Goal: Information Seeking & Learning: Learn about a topic

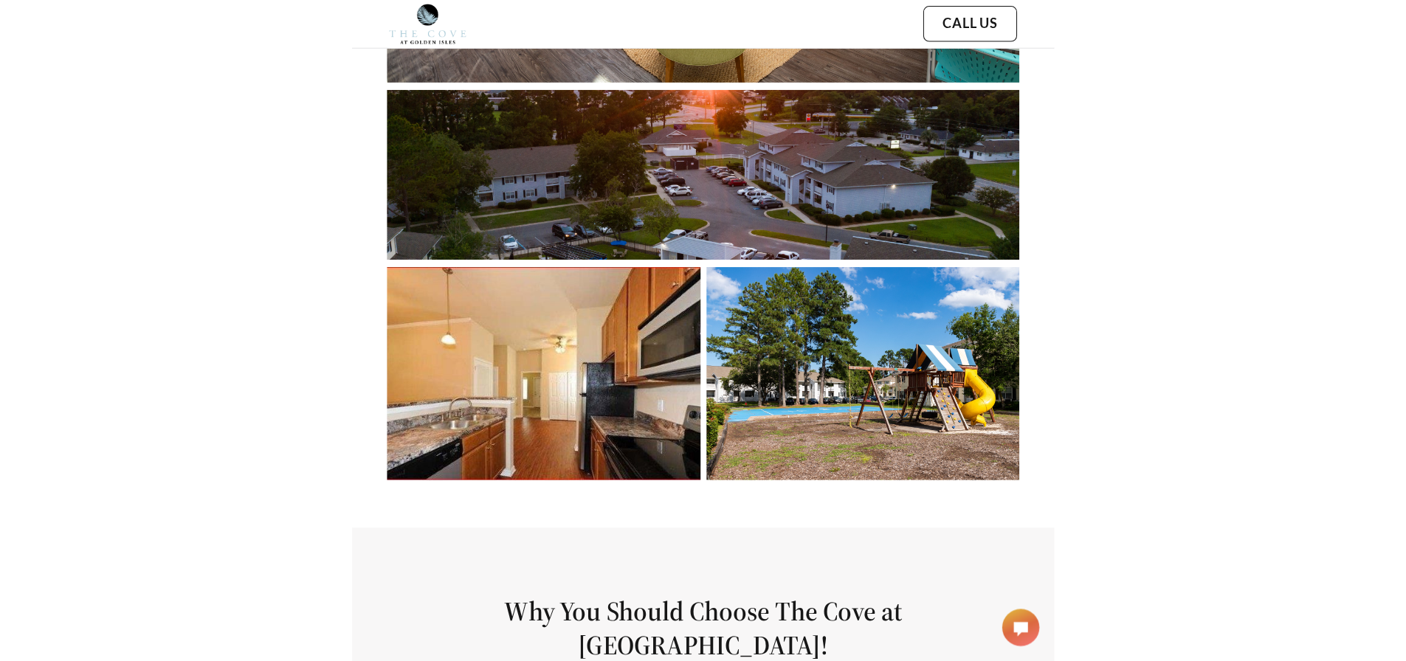
scroll to position [1034, 0]
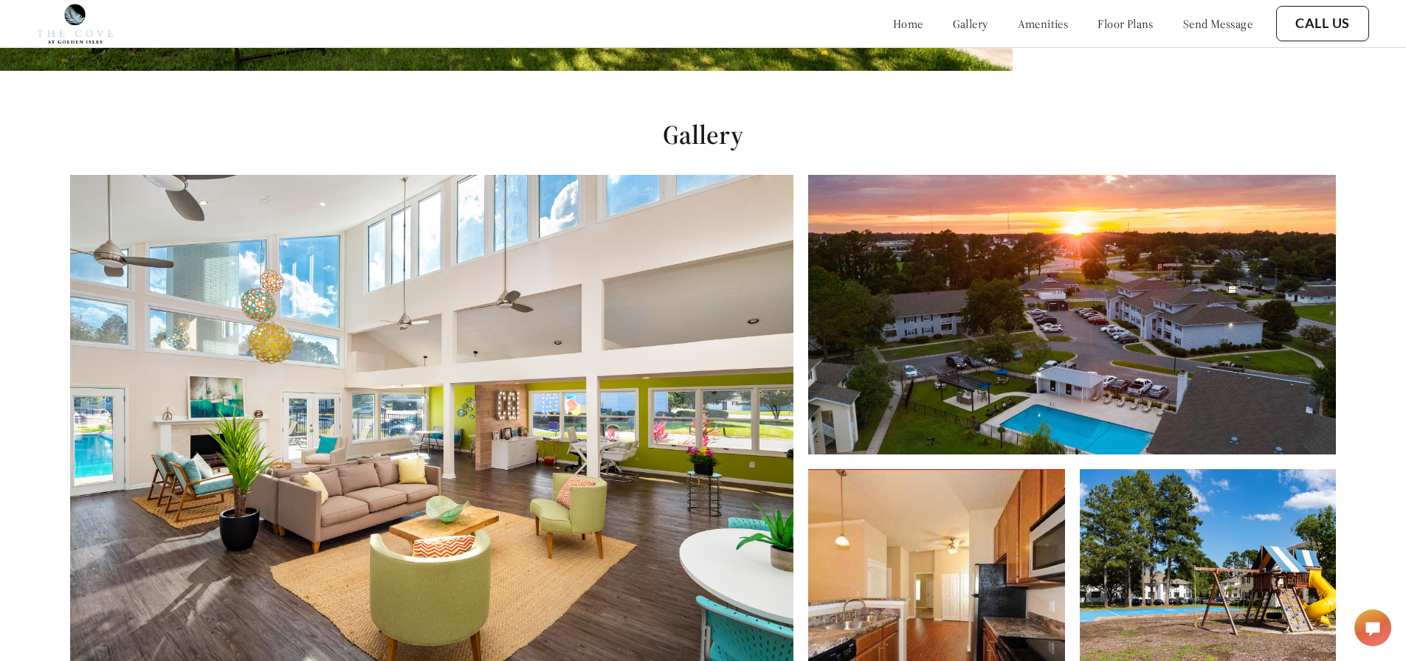
click at [695, 23] on link "floor plans" at bounding box center [1126, 23] width 56 height 15
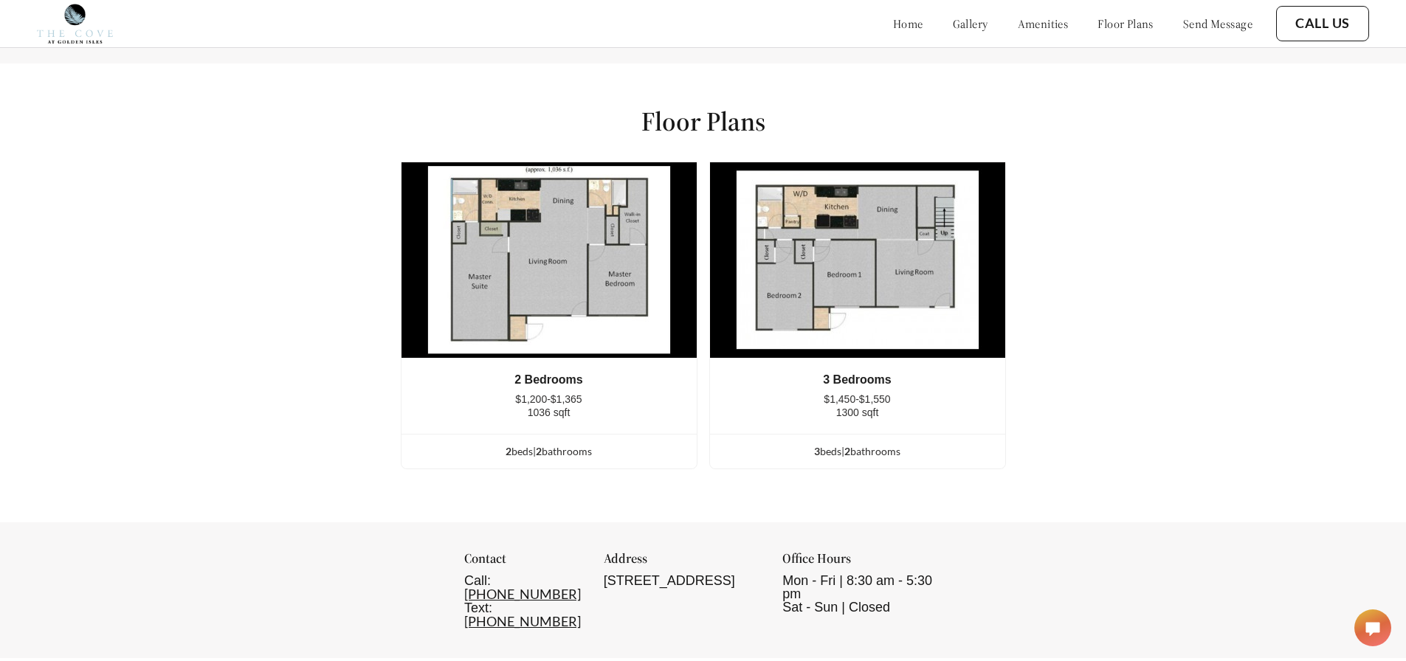
scroll to position [1913, 0]
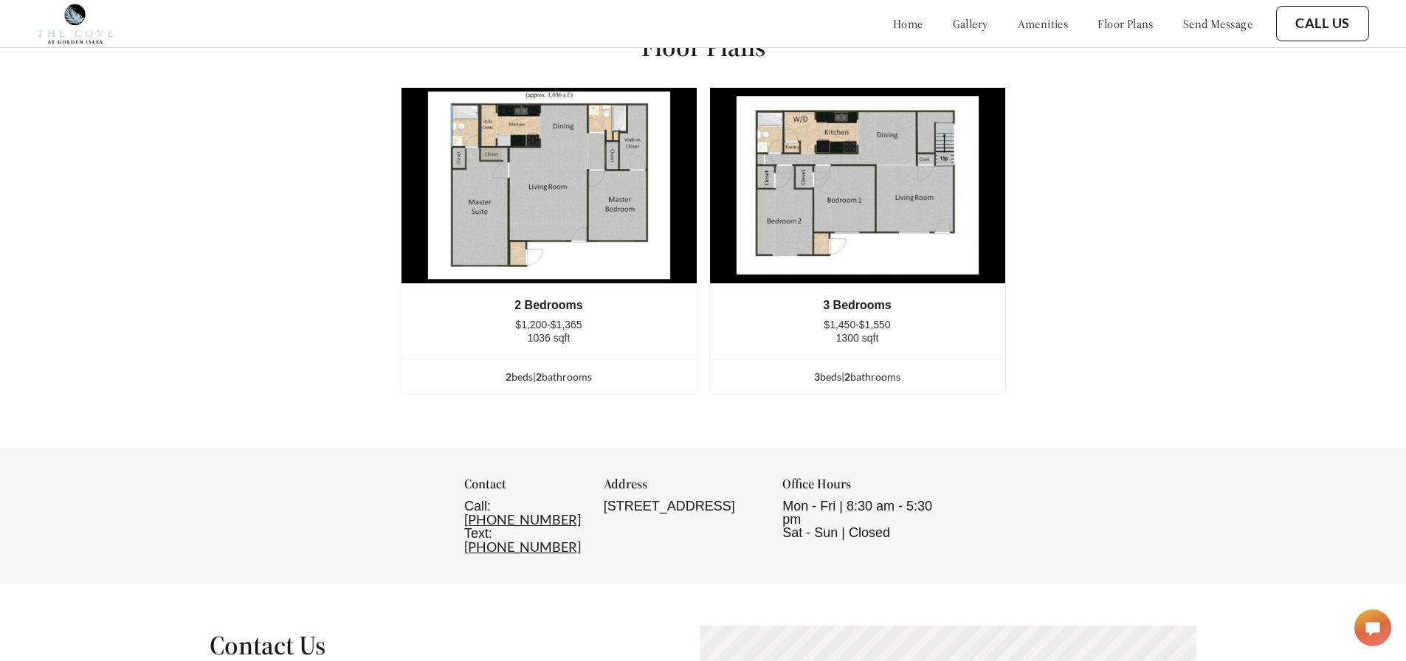
click at [695, 235] on img at bounding box center [857, 185] width 297 height 197
click at [695, 255] on img at bounding box center [857, 185] width 297 height 197
click at [695, 162] on img at bounding box center [857, 185] width 297 height 197
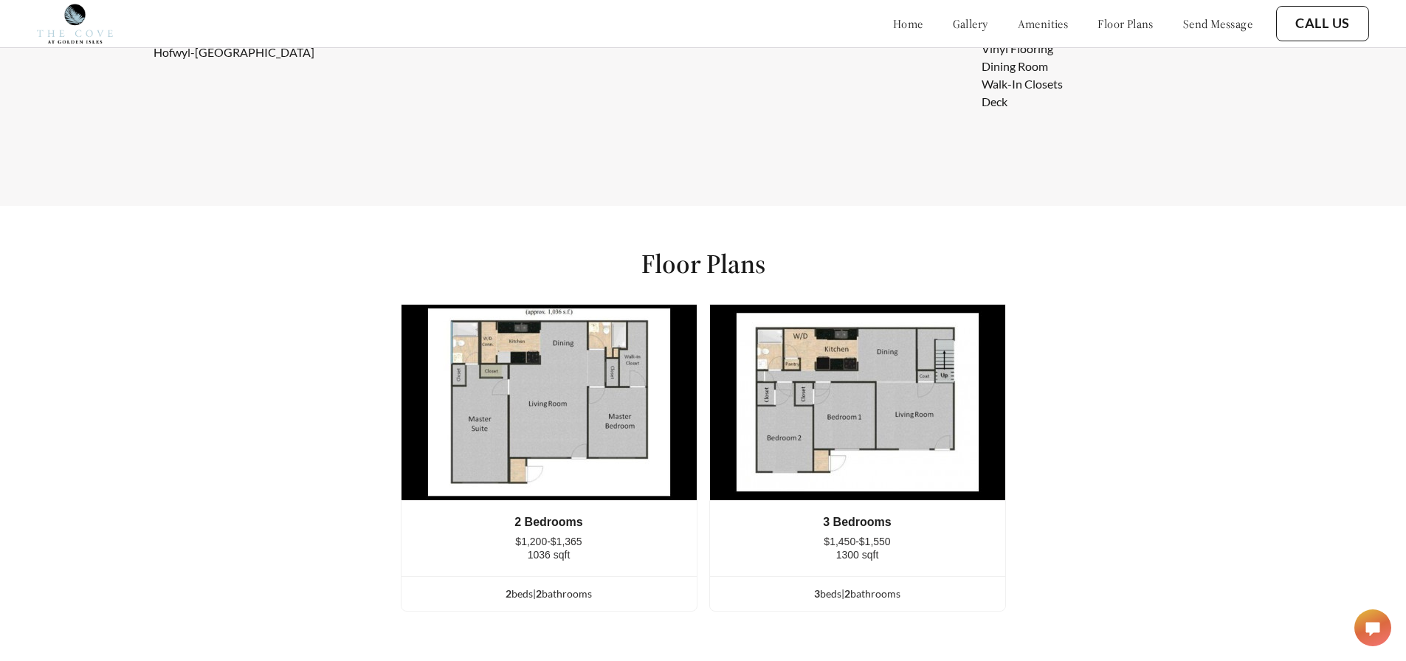
scroll to position [1692, 0]
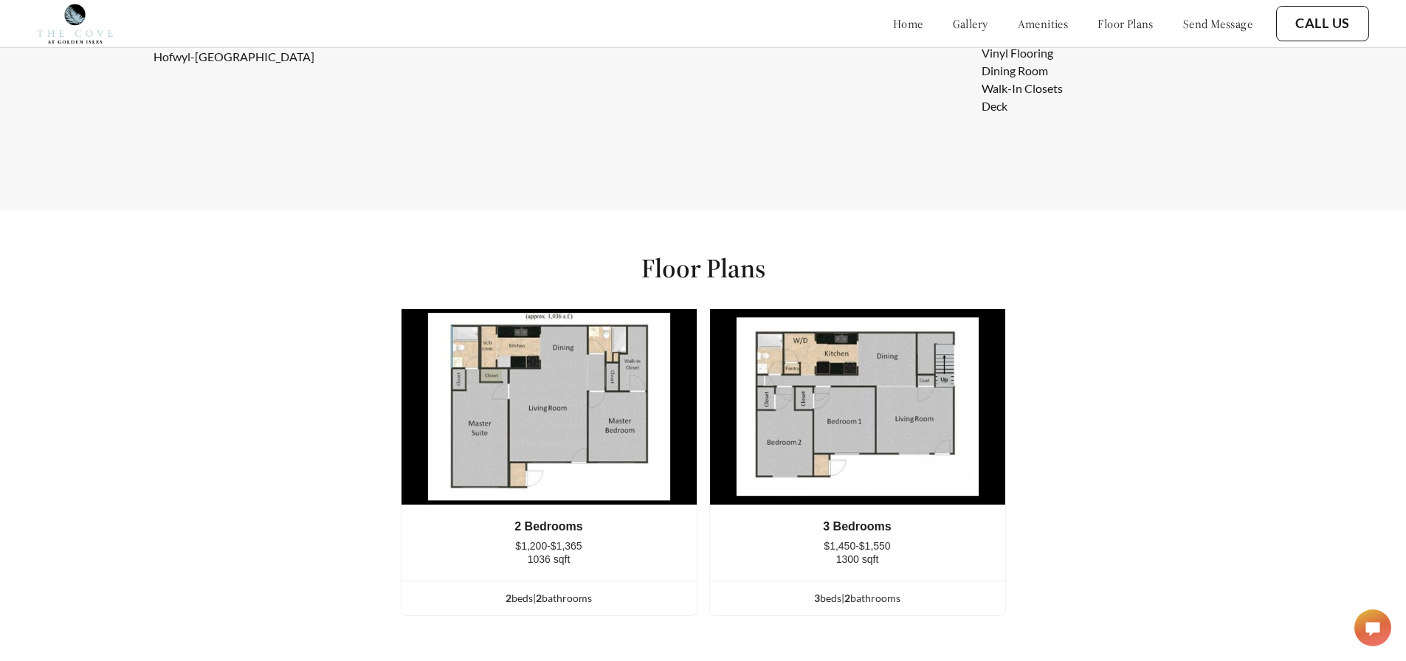
click at [695, 534] on div "3 Bedrooms" at bounding box center [857, 526] width 251 height 13
click at [695, 607] on div "3 bed s | 2 bathroom s" at bounding box center [857, 599] width 295 height 16
click at [695, 605] on div "3 bed s | 2 bathroom s" at bounding box center [857, 599] width 295 height 16
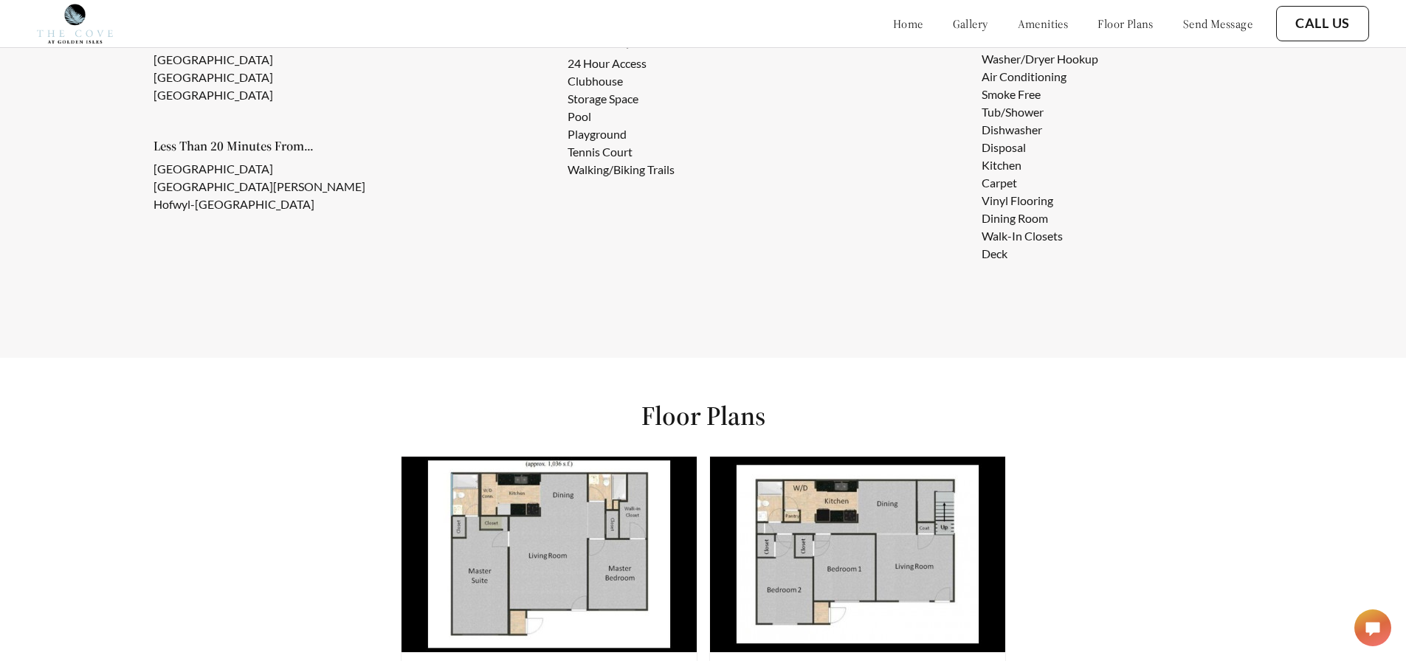
click at [695, 548] on img at bounding box center [857, 554] width 297 height 197
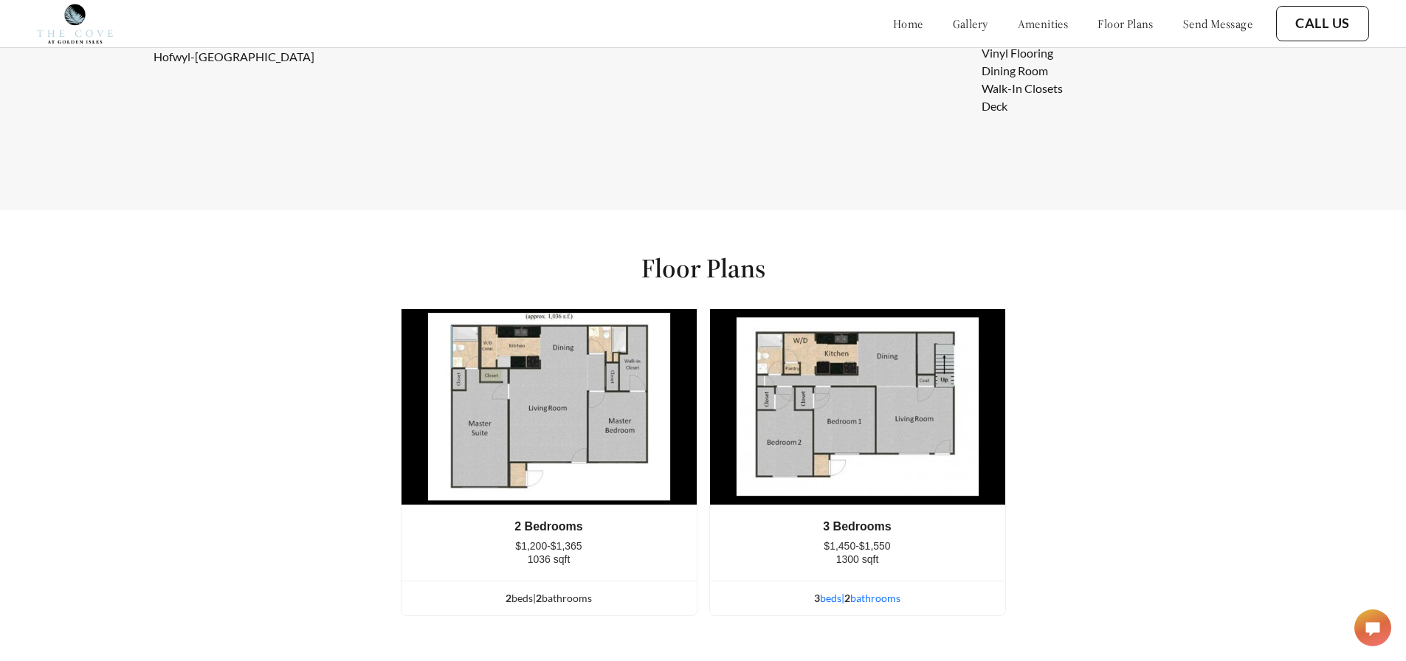
click at [695, 607] on div "3 bed s | 2 bathroom s" at bounding box center [857, 599] width 295 height 16
click at [695, 596] on ul "3 bed s | 2 bathroom s" at bounding box center [857, 598] width 295 height 35
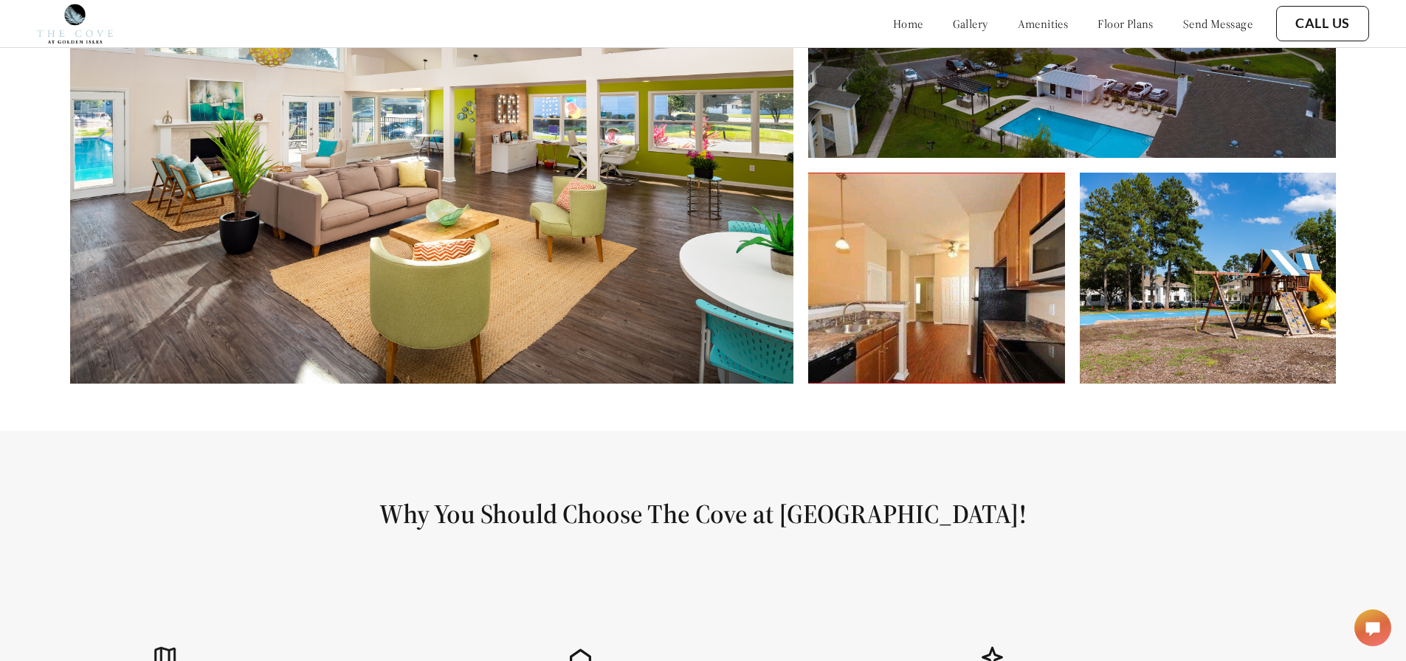
click at [1121, 24] on link "floor plans" at bounding box center [1126, 23] width 56 height 15
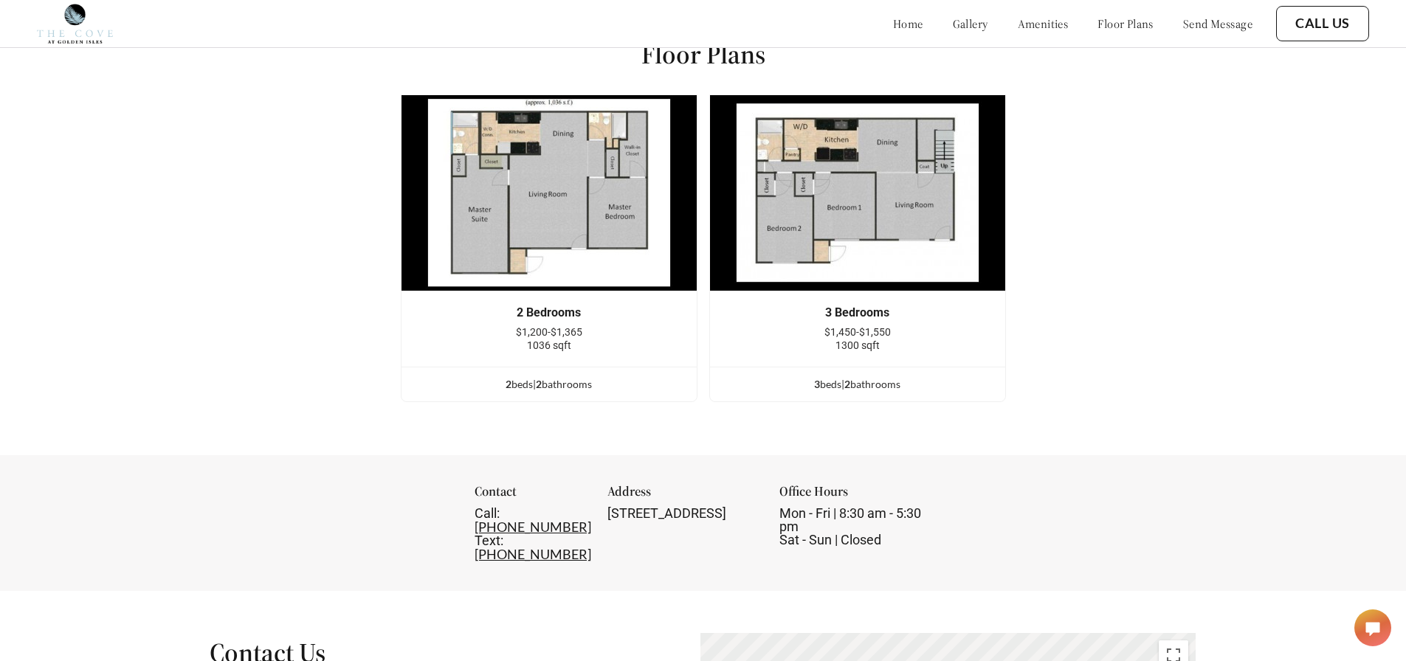
scroll to position [1913, 0]
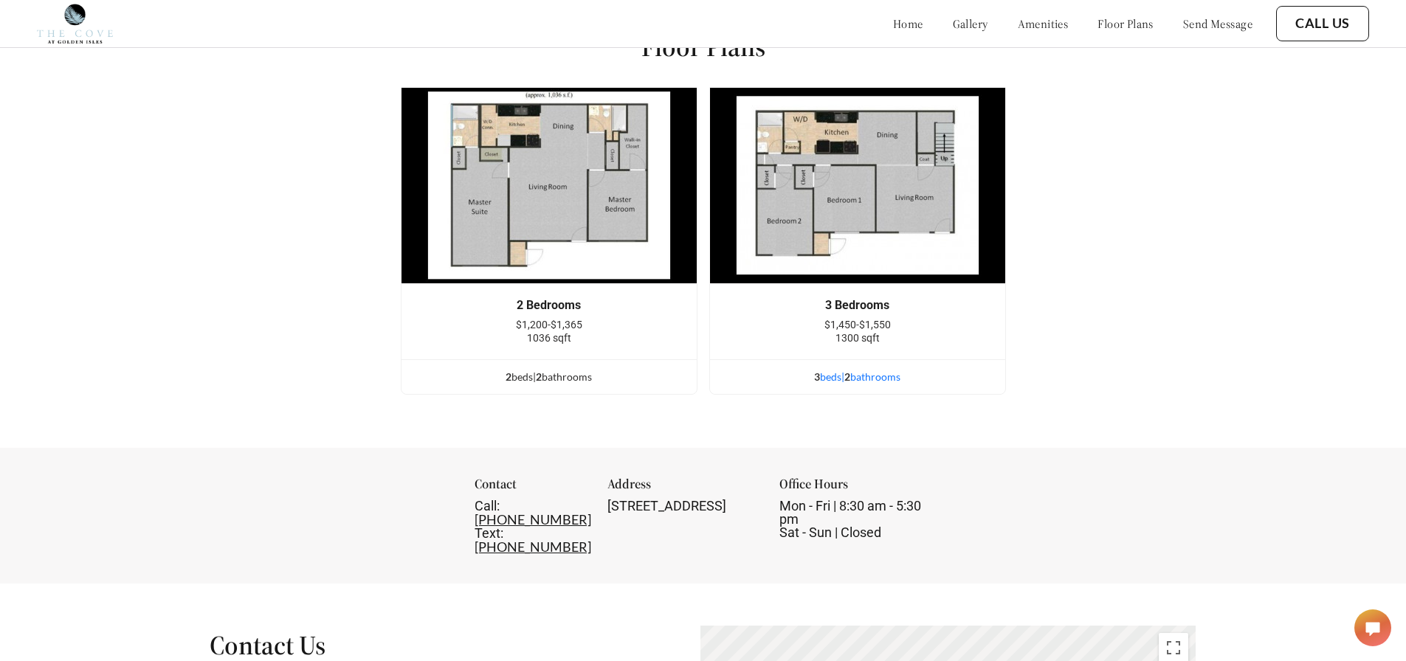
click at [860, 385] on div "3 bed s | 2 bathroom s" at bounding box center [857, 377] width 295 height 16
drag, startPoint x: 836, startPoint y: 388, endPoint x: 826, endPoint y: 381, distance: 12.1
click at [835, 385] on div "3 bed s | 2 bathroom s" at bounding box center [857, 377] width 295 height 16
click at [574, 385] on div "2 bed s | 2 bathroom s" at bounding box center [549, 377] width 295 height 16
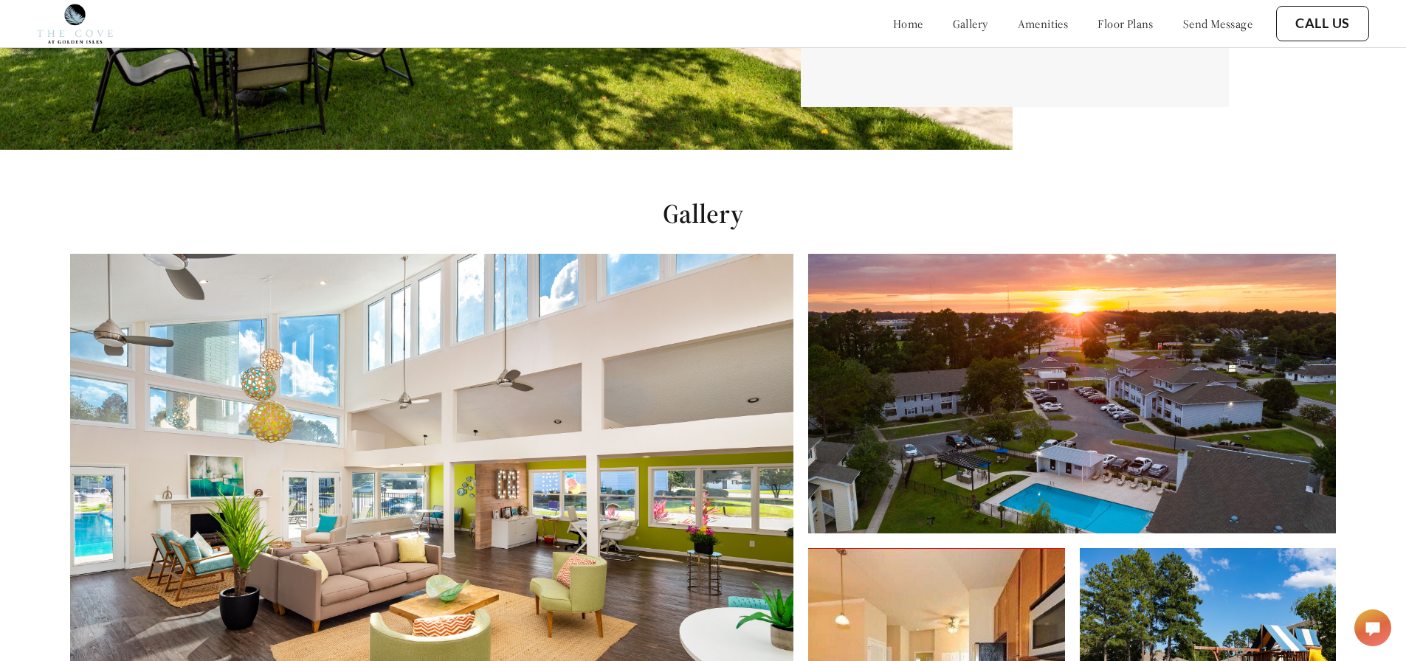
scroll to position [511, 0]
click at [953, 30] on link "gallery" at bounding box center [970, 23] width 35 height 15
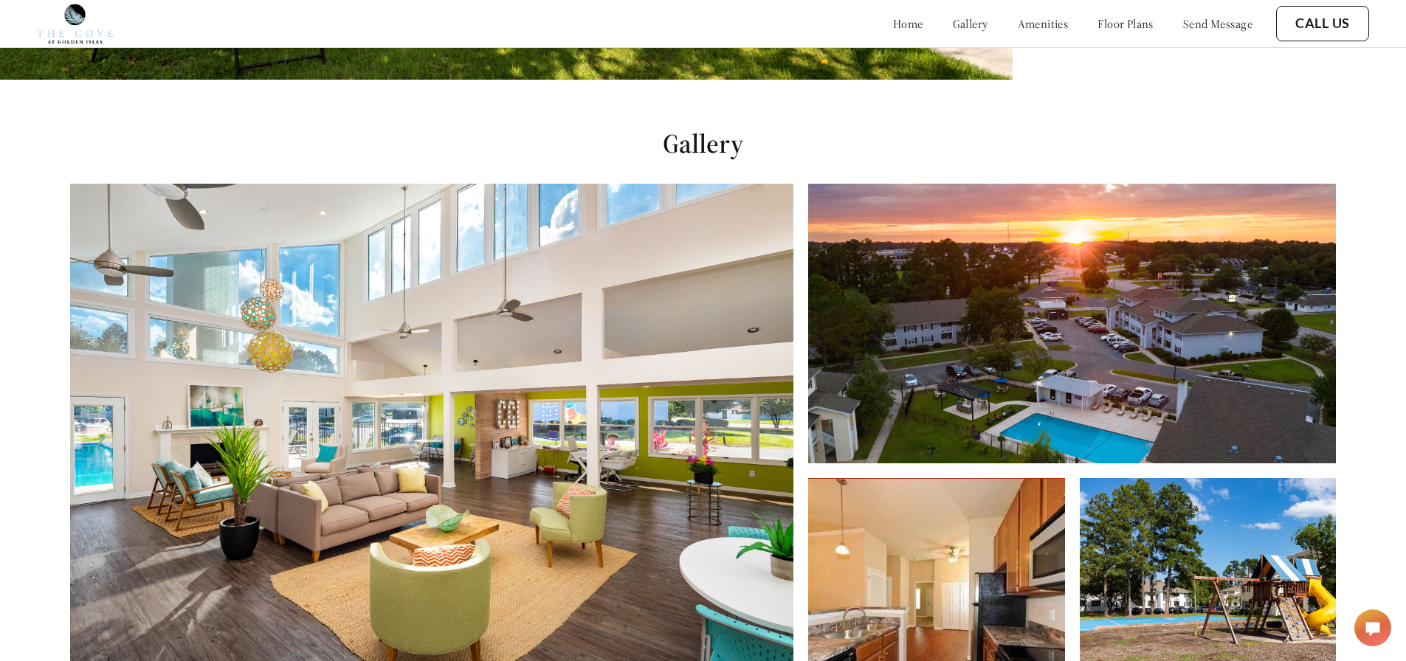
scroll to position [451, 0]
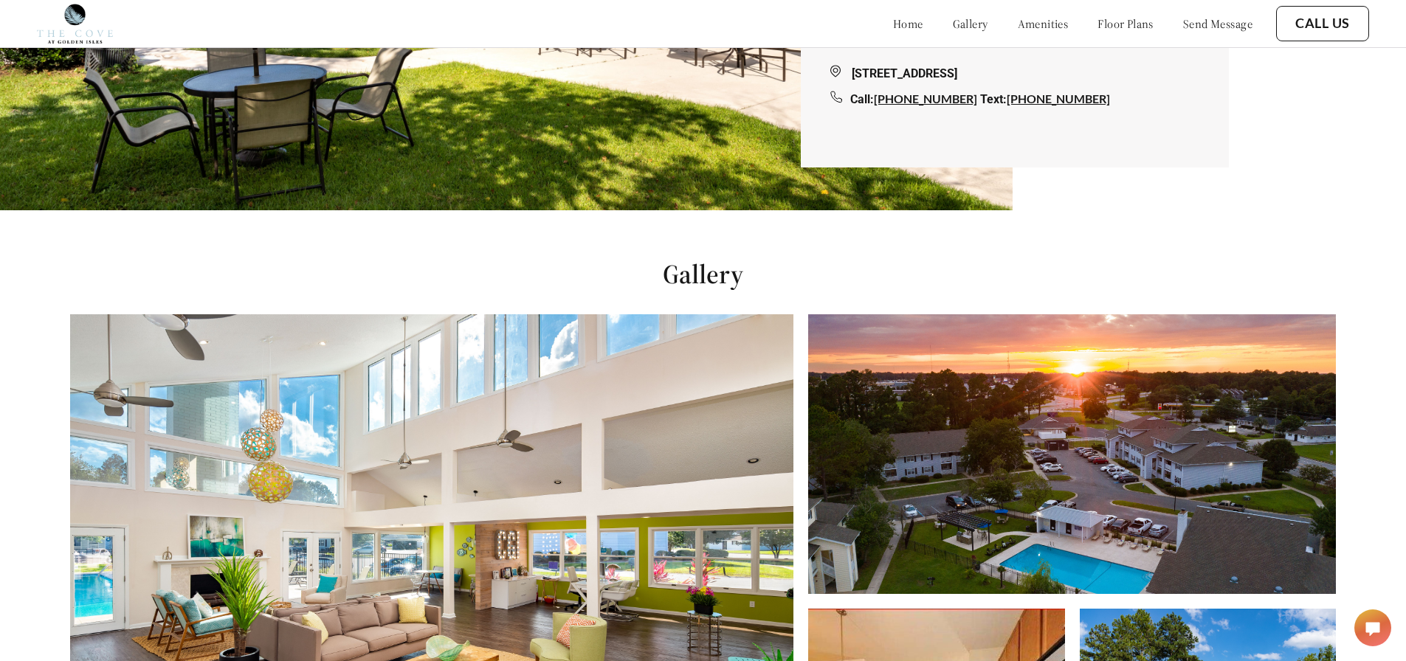
click at [754, 393] on img at bounding box center [431, 567] width 723 height 506
click at [1076, 464] on img at bounding box center [1071, 454] width 527 height 280
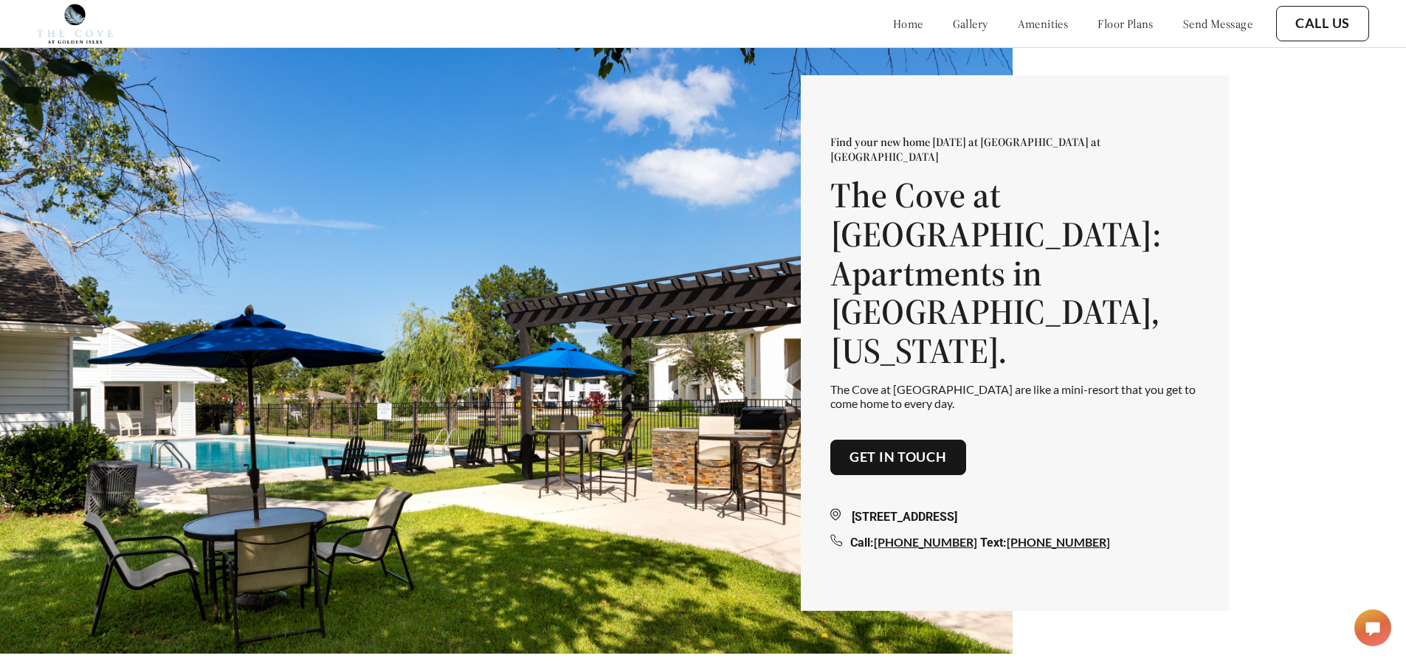
scroll to position [0, 0]
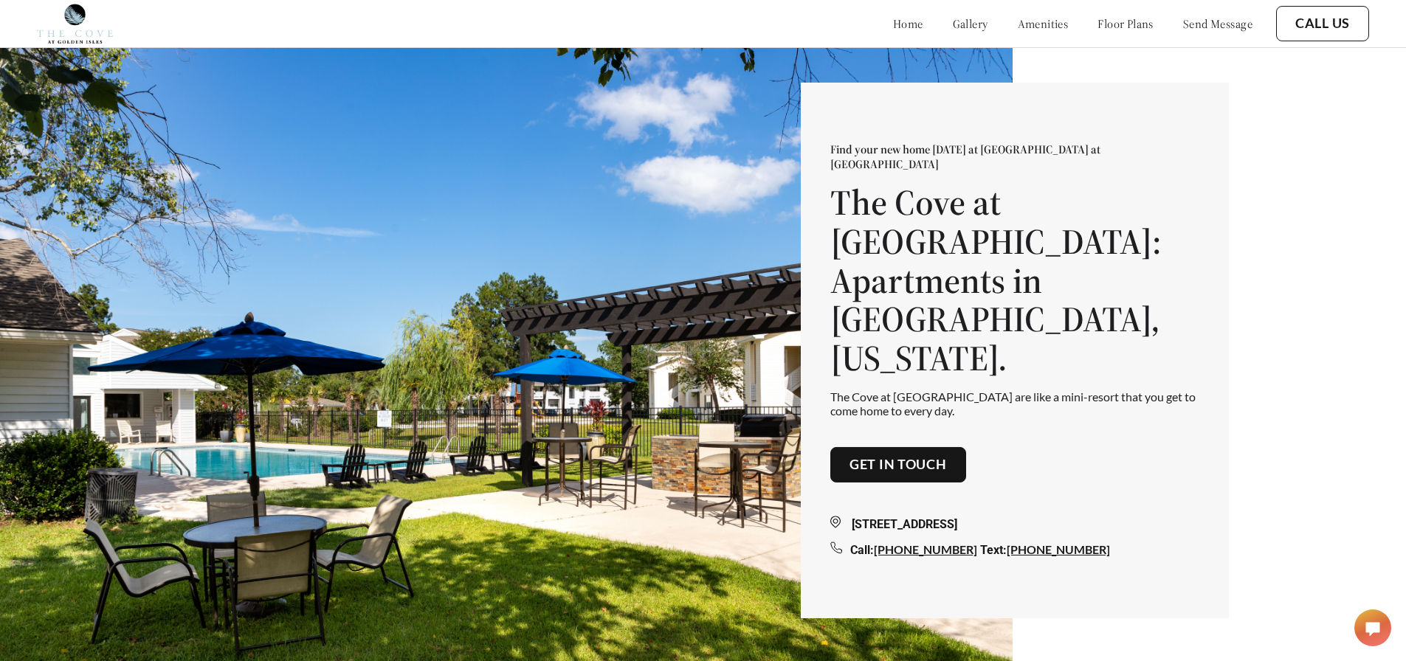
click at [1018, 24] on link "amenities" at bounding box center [1043, 23] width 51 height 15
click at [893, 18] on link "home" at bounding box center [908, 23] width 30 height 15
click at [928, 15] on div "home gallery amenities floor plans send message" at bounding box center [1058, 24] width 389 height 40
click at [953, 27] on link "gallery" at bounding box center [970, 23] width 35 height 15
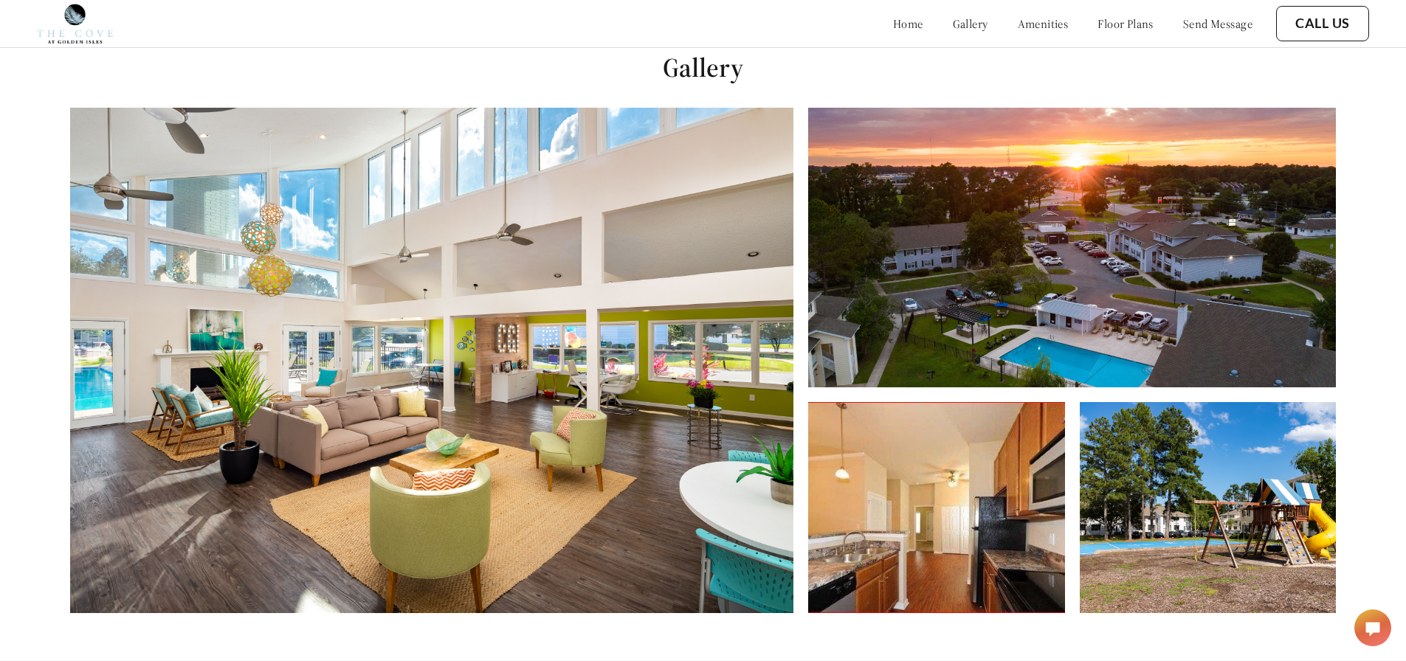
scroll to position [673, 0]
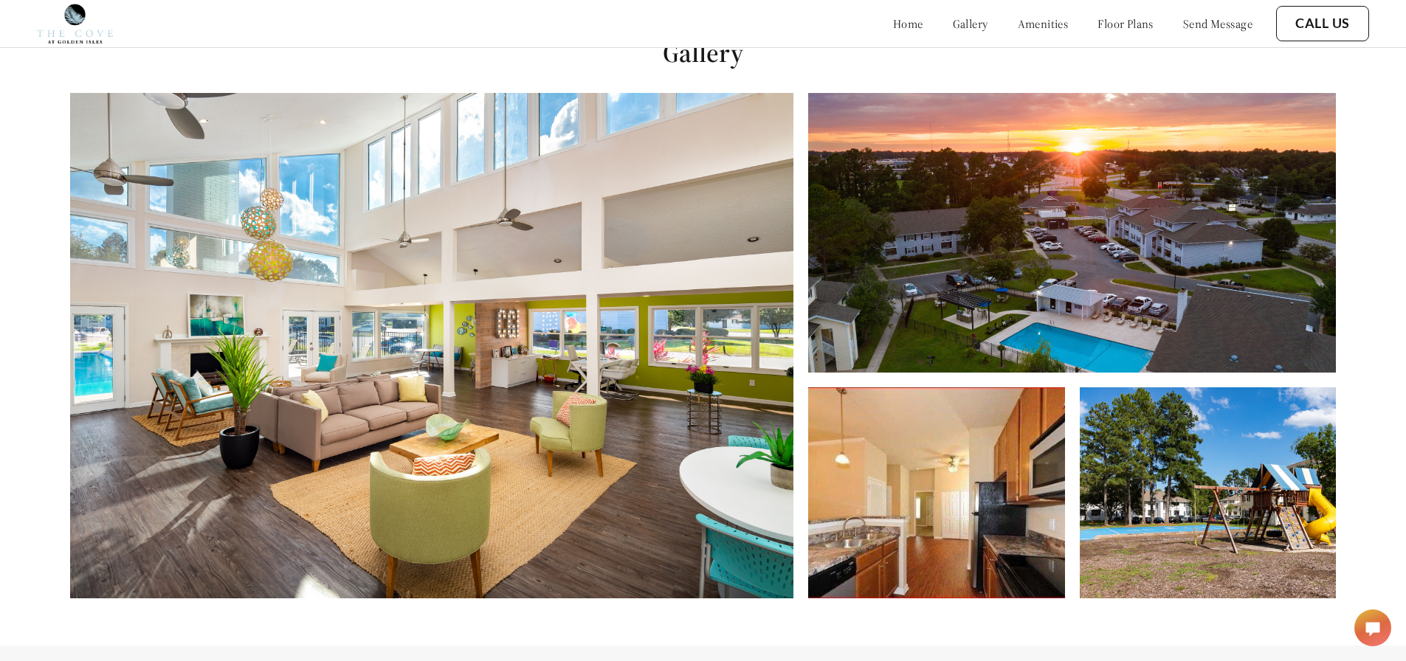
click at [1018, 18] on link "amenities" at bounding box center [1043, 23] width 51 height 15
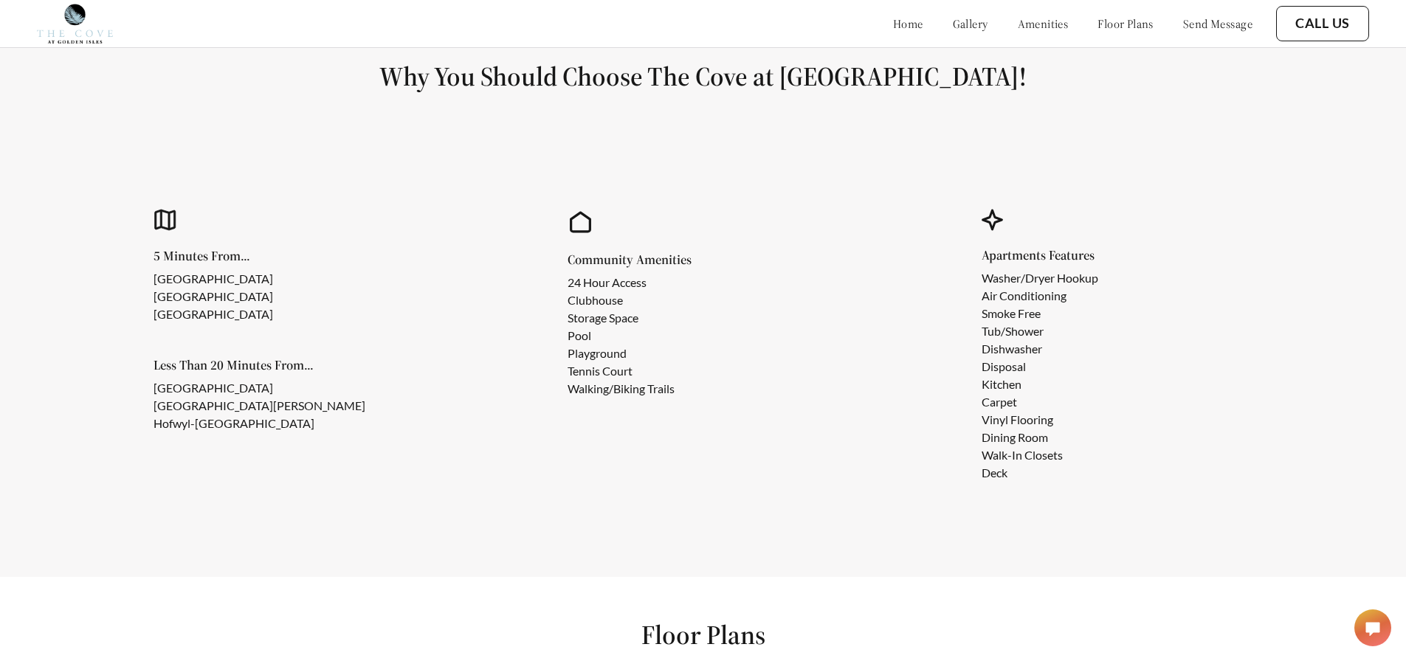
scroll to position [1330, 0]
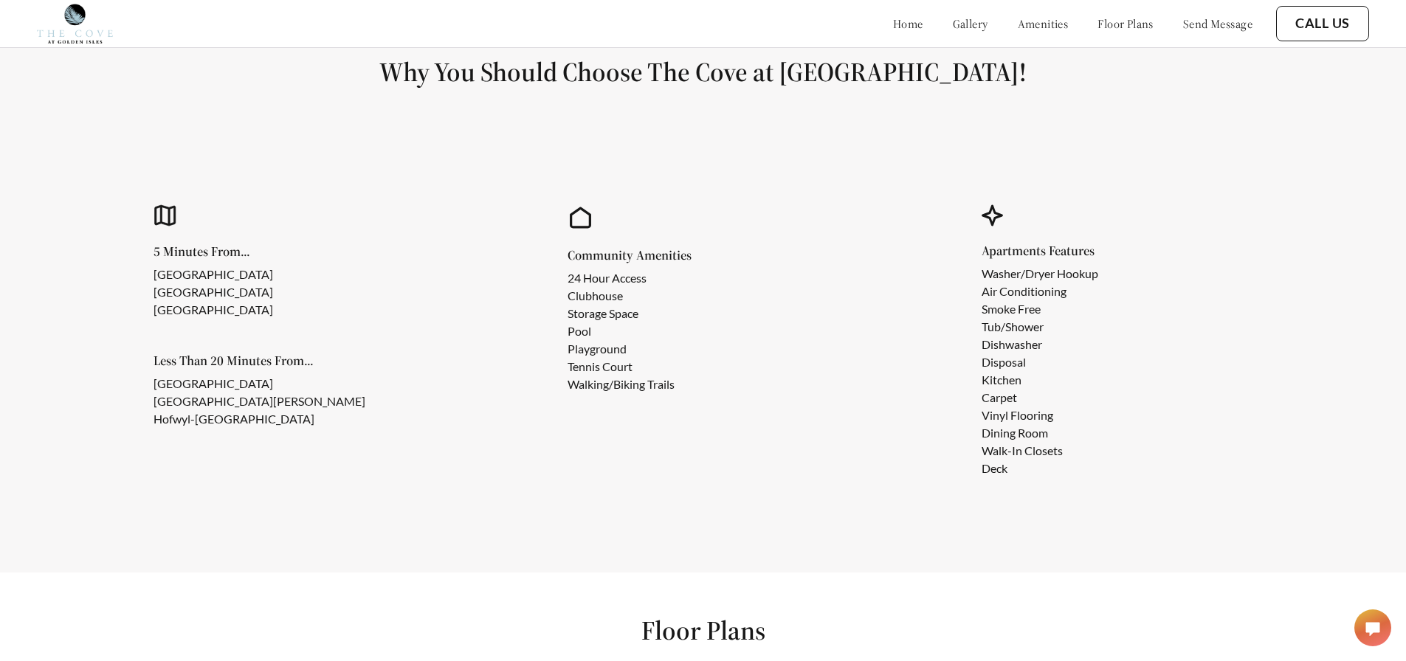
click at [1098, 20] on link "floor plans" at bounding box center [1126, 23] width 56 height 15
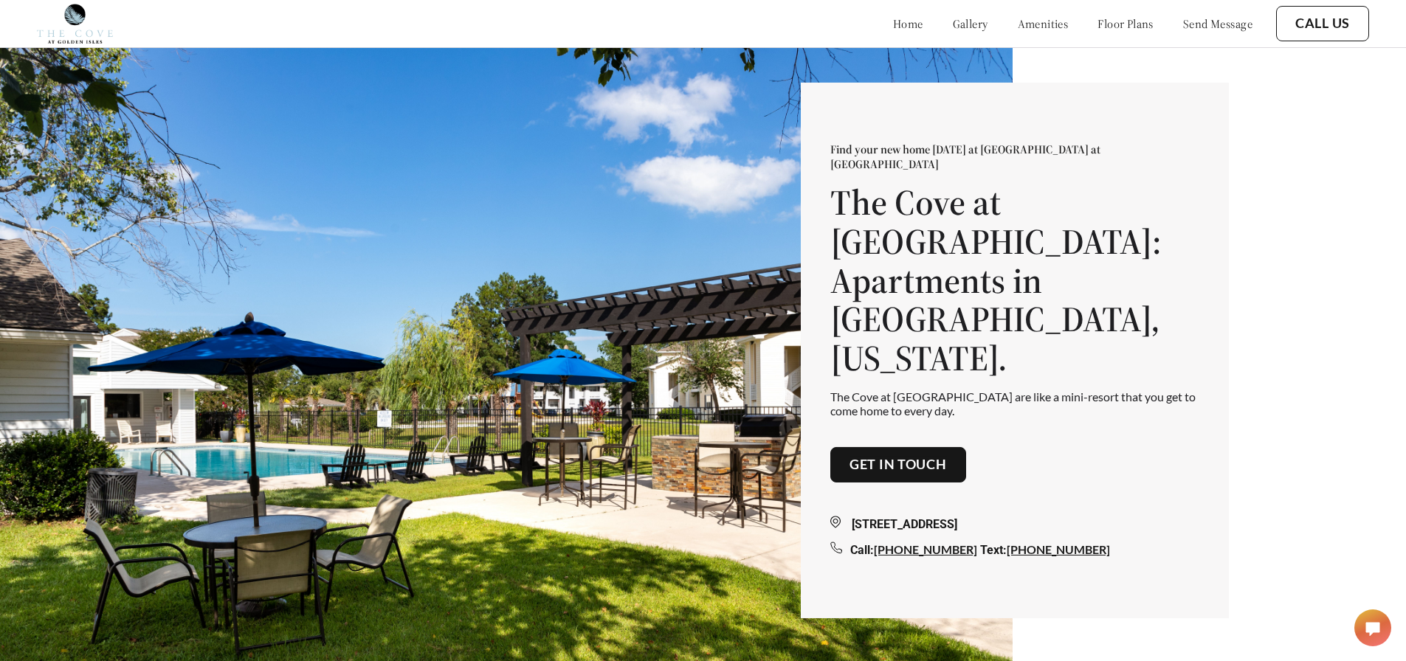
click at [916, 457] on link "Get in touch" at bounding box center [898, 465] width 97 height 16
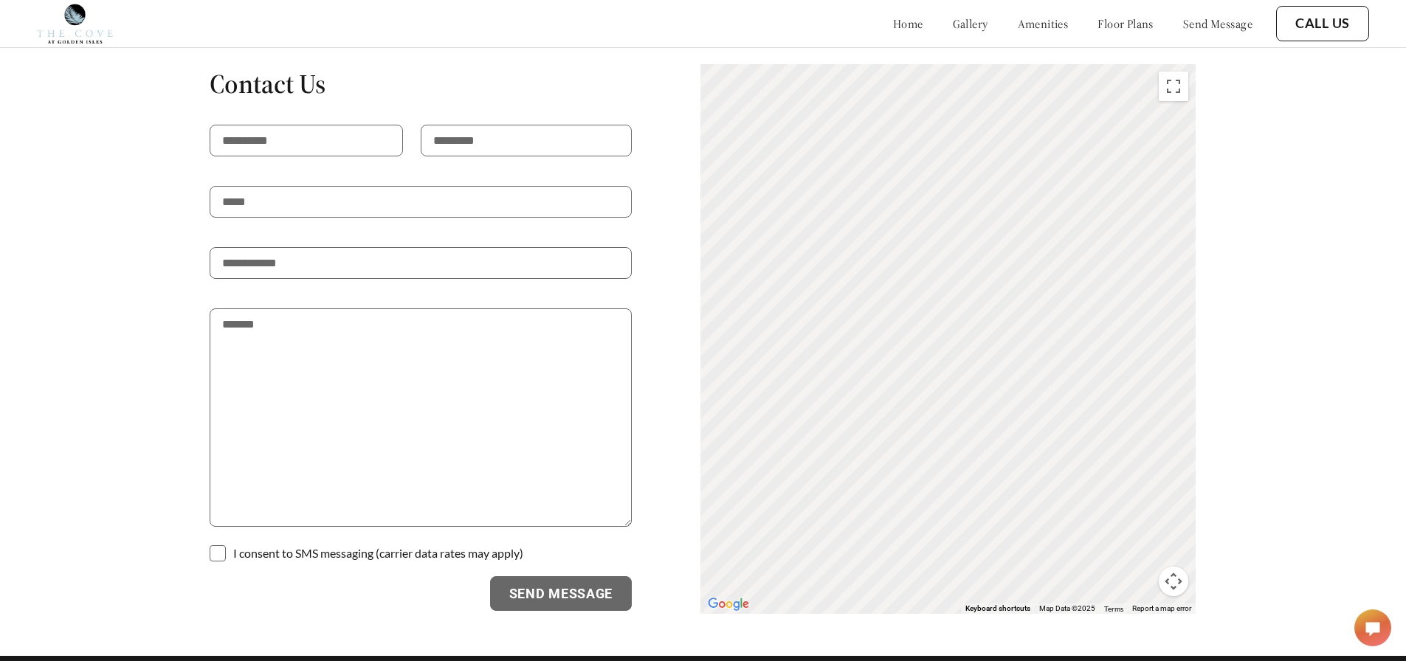
scroll to position [2500, 0]
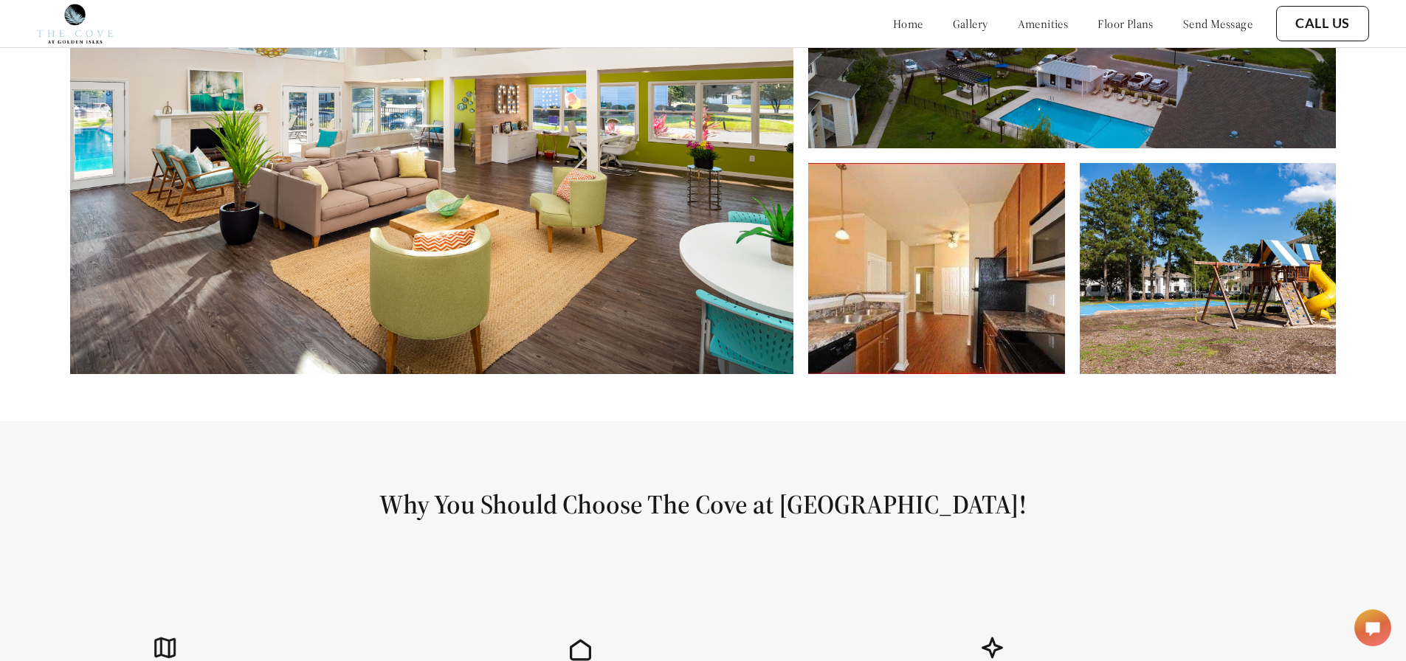
scroll to position [591, 0]
